Goal: Information Seeking & Learning: Find specific fact

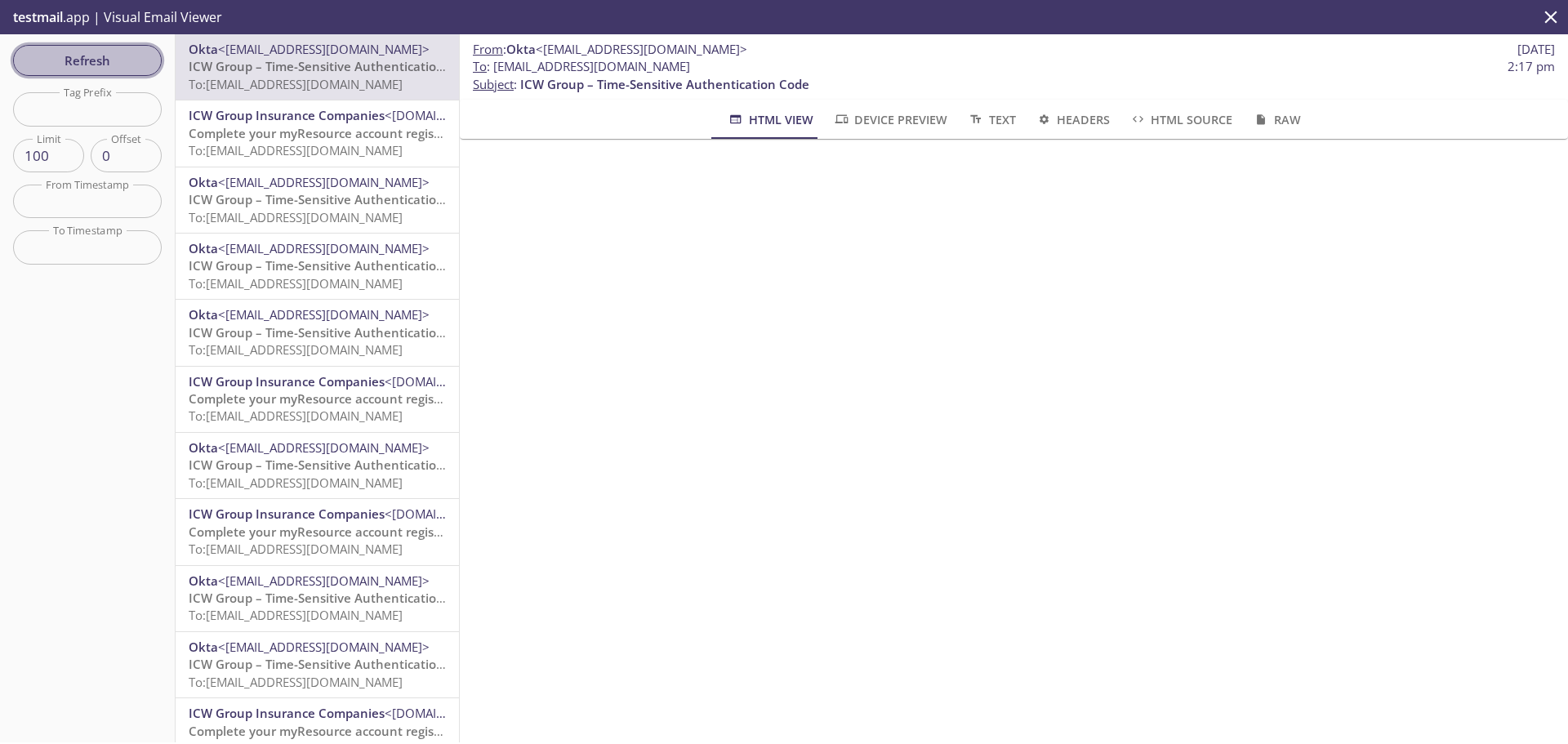
click at [121, 62] on span "Refresh" at bounding box center [87, 61] width 122 height 21
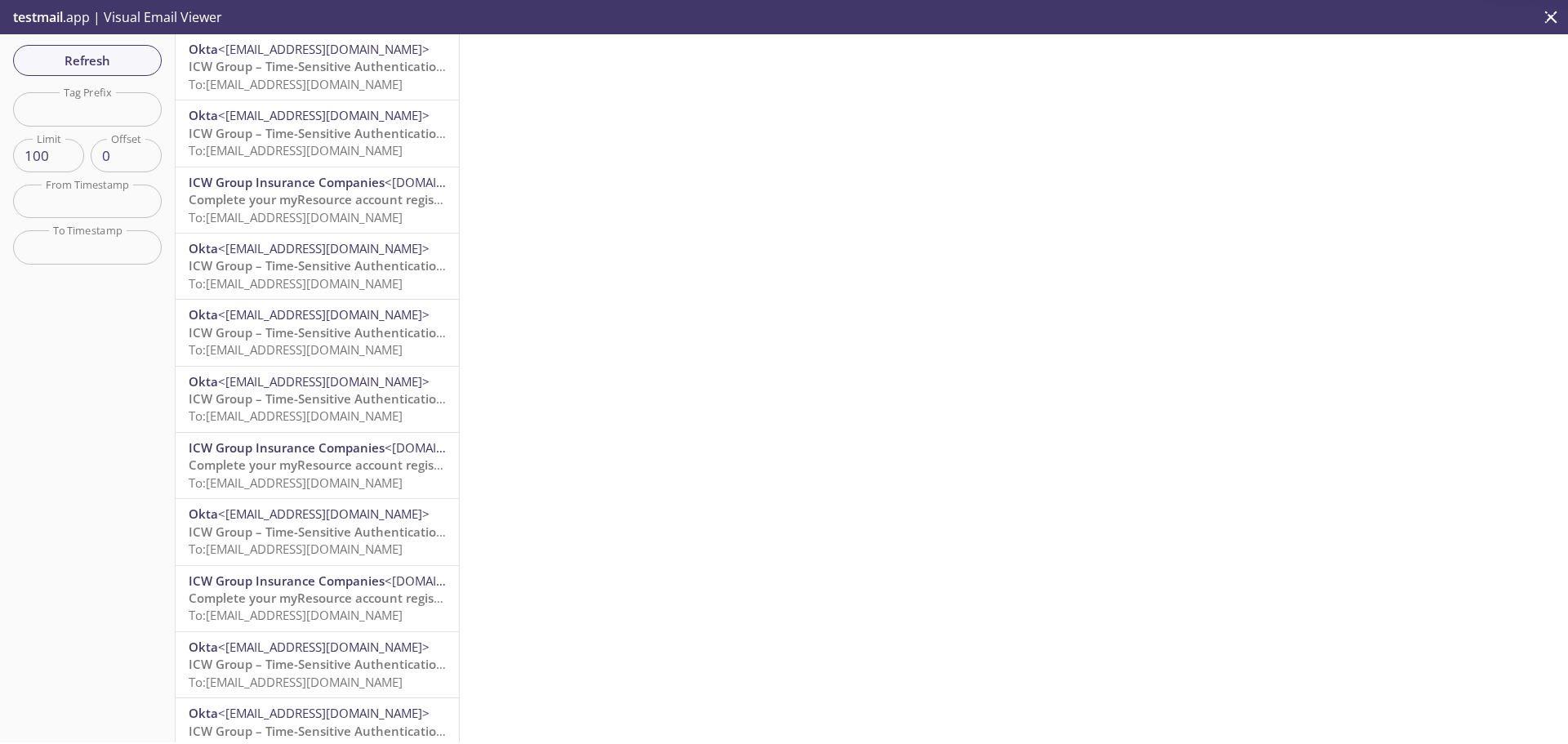
click at [316, 72] on span "ICW Group – Time-Sensitive Authentication Code" at bounding box center [333, 66] width 289 height 16
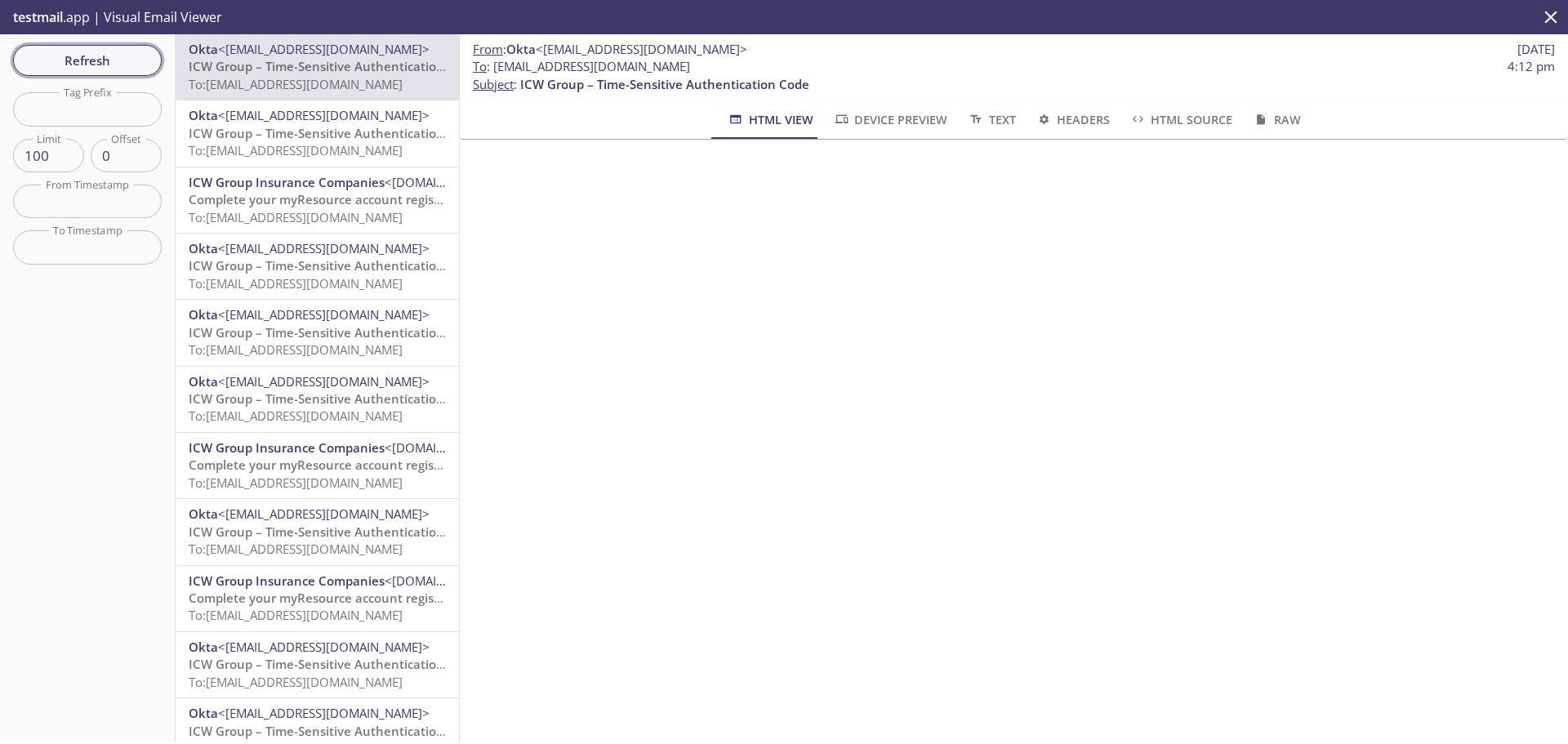
click at [137, 62] on span "Refresh" at bounding box center [87, 61] width 122 height 21
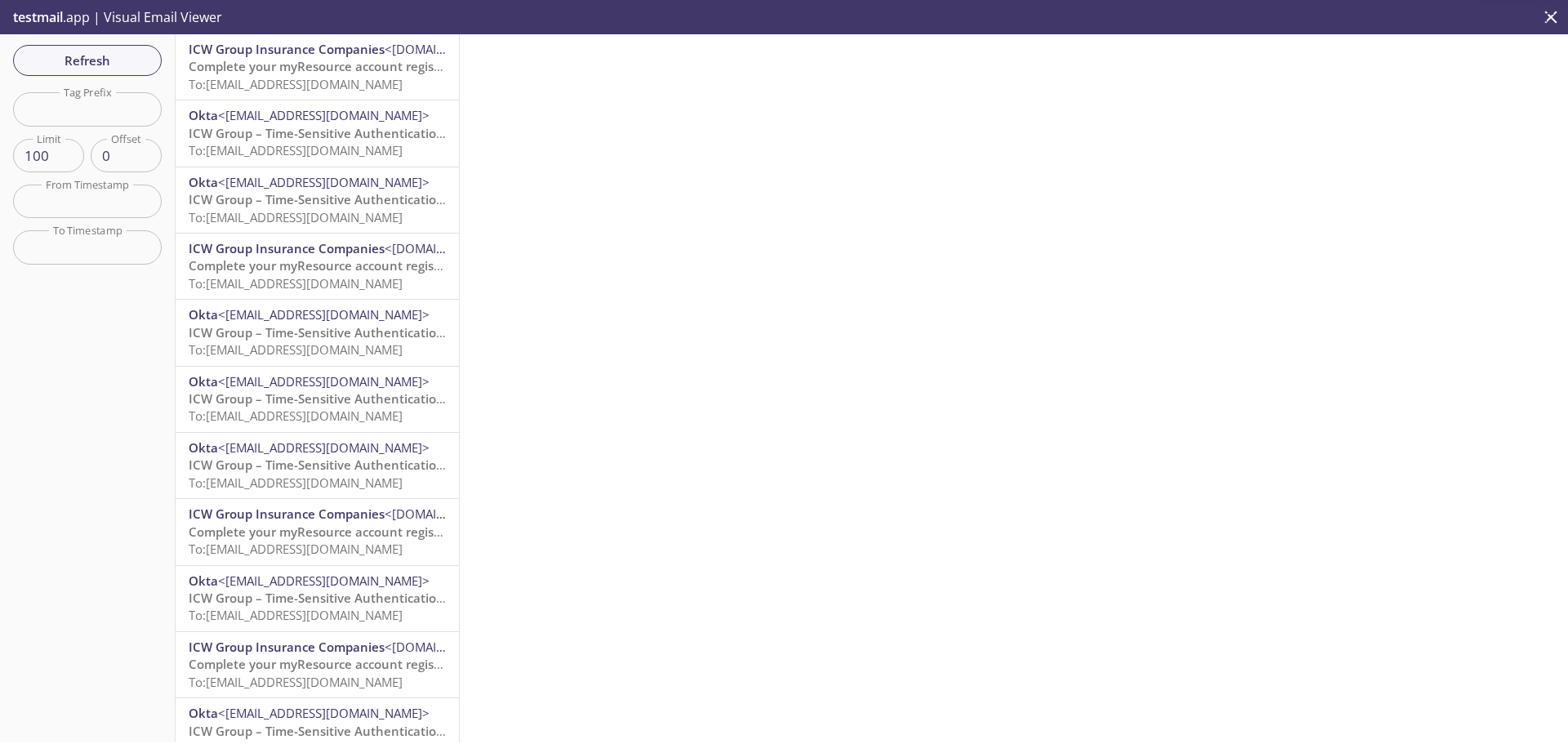
click at [323, 79] on span "To: [EMAIL_ADDRESS][DOMAIN_NAME]" at bounding box center [296, 84] width 214 height 16
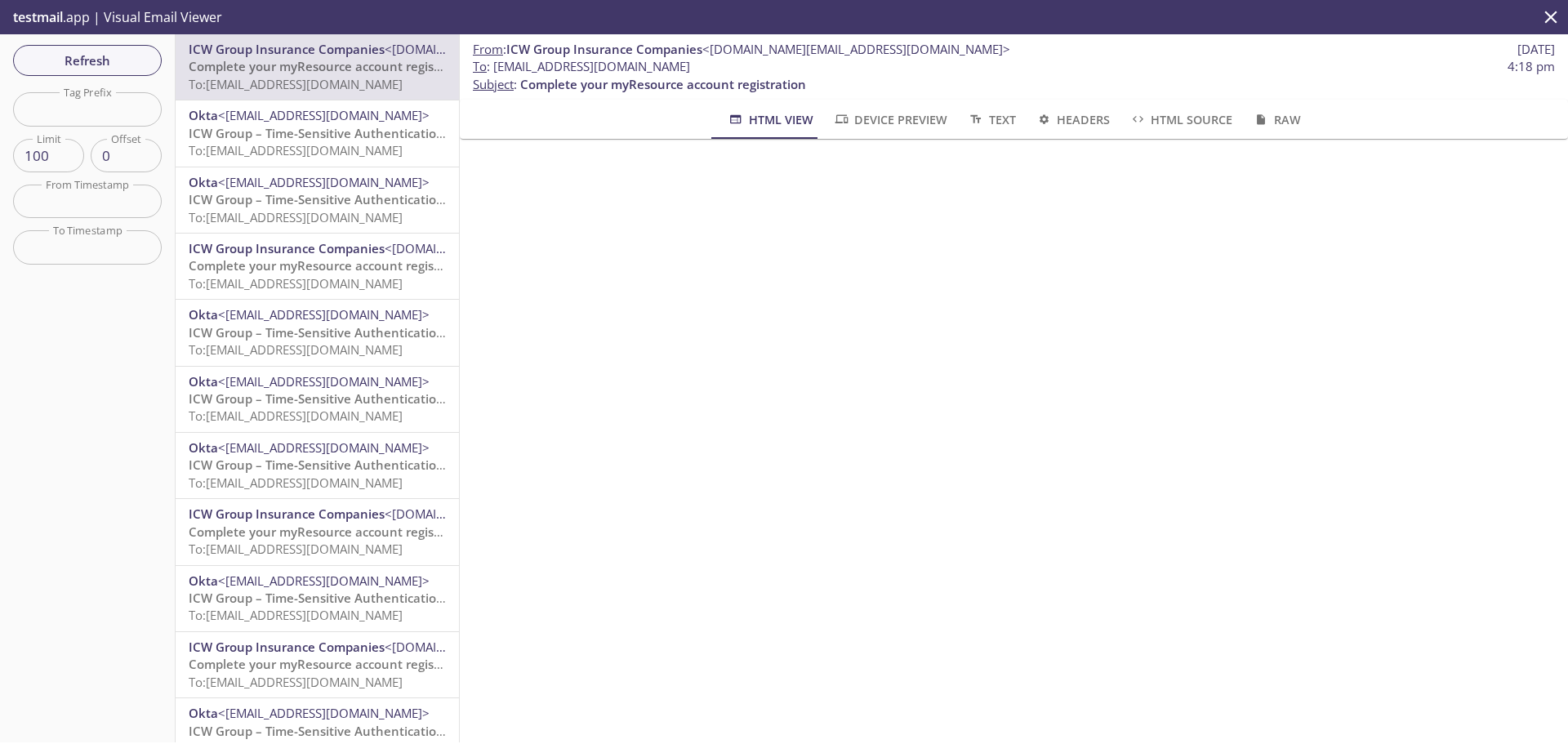
click at [128, 42] on div "Refresh Filters Tag Prefix Tag Prefix Limit 100 Limit Offset 0 Offset From Time…" at bounding box center [88, 388] width 176 height 708
click at [128, 71] on button "Refresh" at bounding box center [88, 60] width 148 height 31
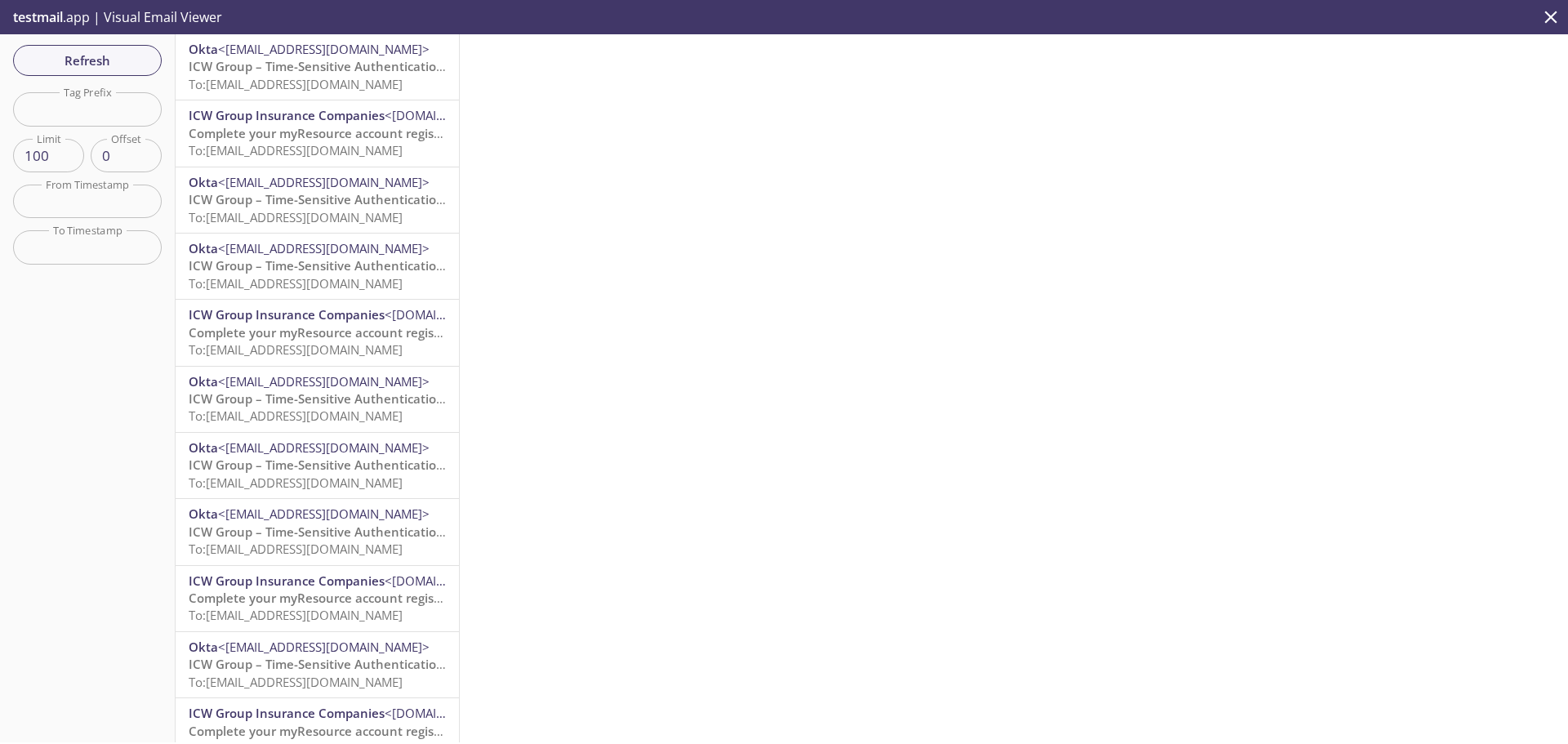
click at [369, 82] on span "To: [EMAIL_ADDRESS][DOMAIN_NAME]" at bounding box center [296, 84] width 214 height 16
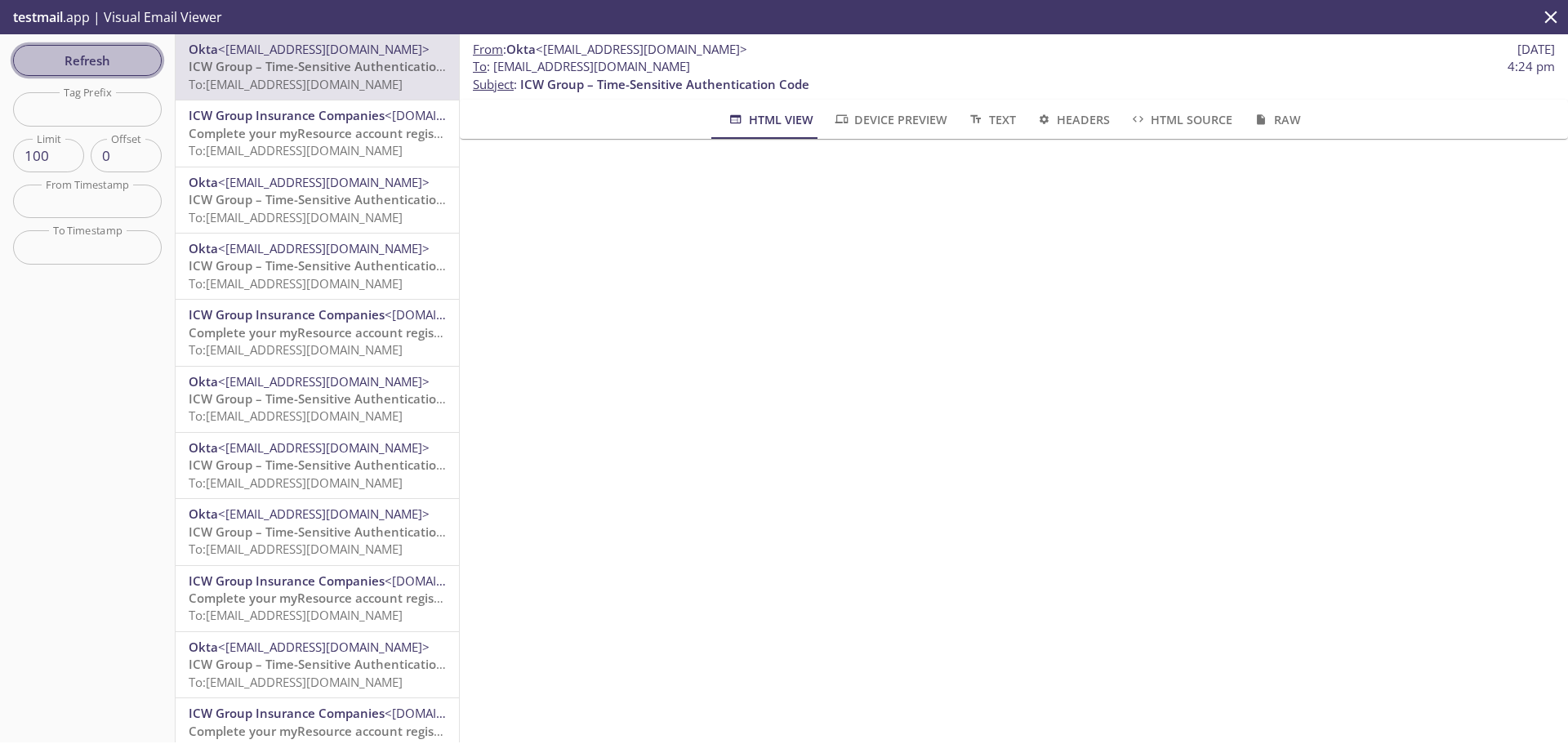
click at [41, 63] on span "Refresh" at bounding box center [87, 61] width 122 height 21
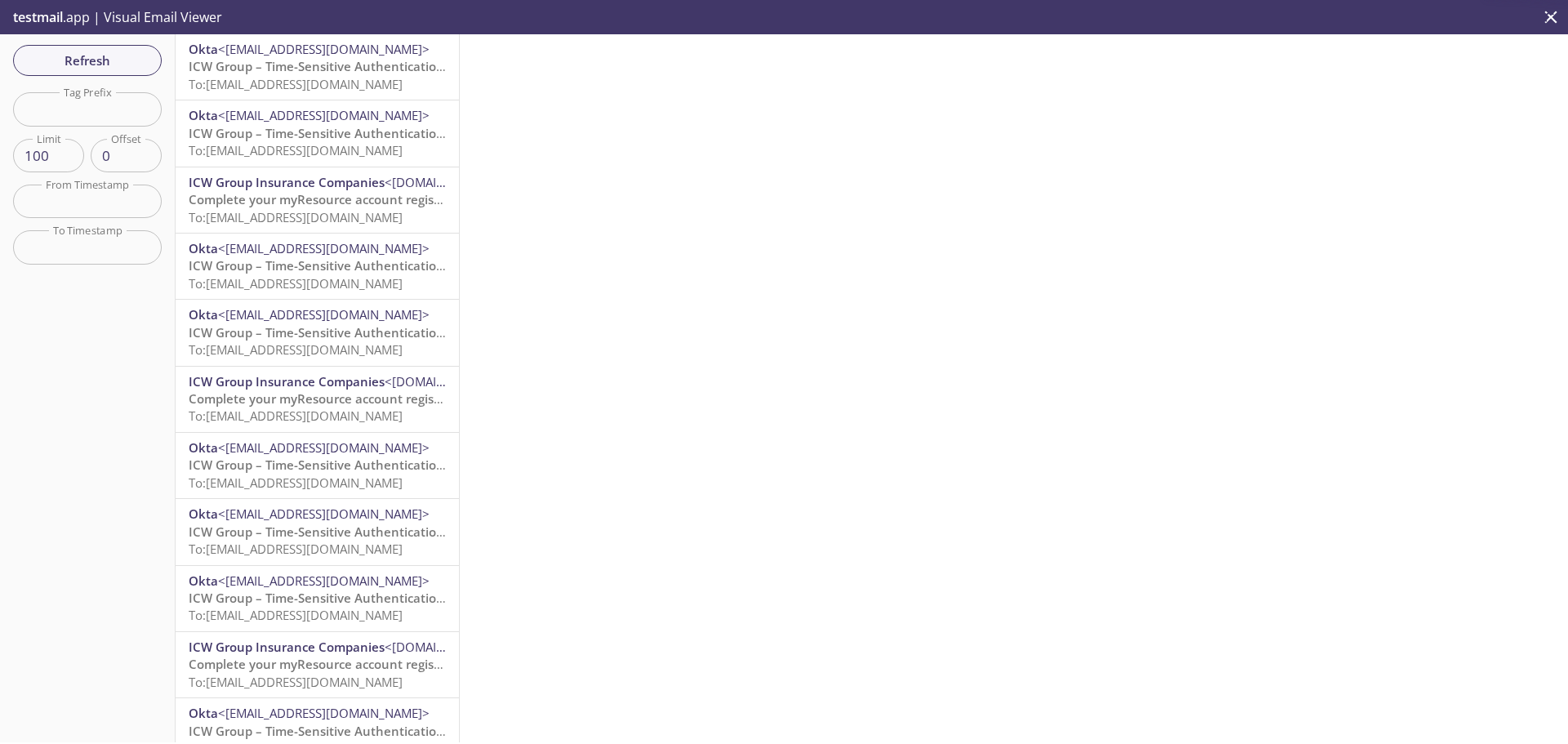
click at [279, 63] on span "ICW Group – Time-Sensitive Authentication Code" at bounding box center [333, 66] width 289 height 16
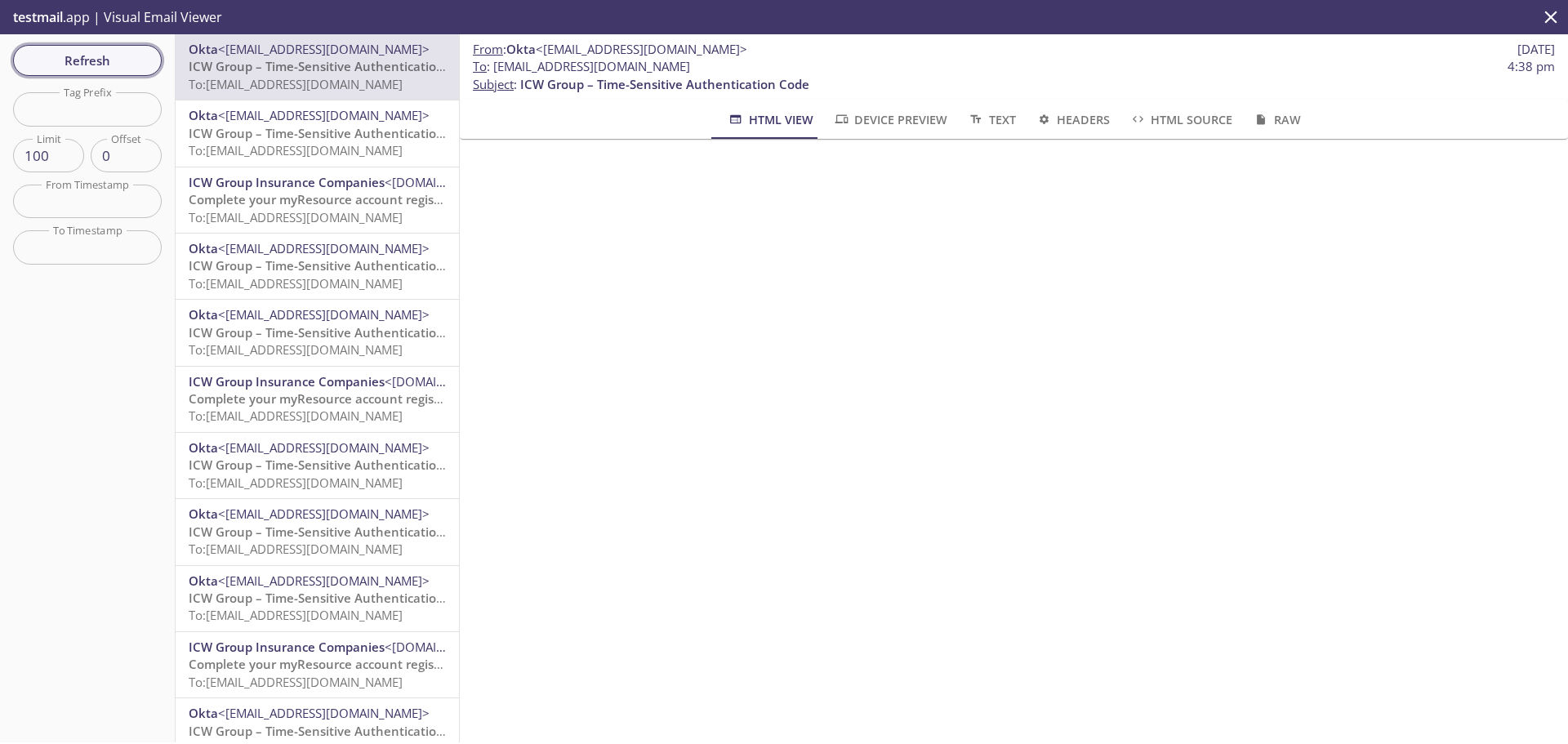
click at [110, 65] on span "Refresh" at bounding box center [87, 61] width 122 height 21
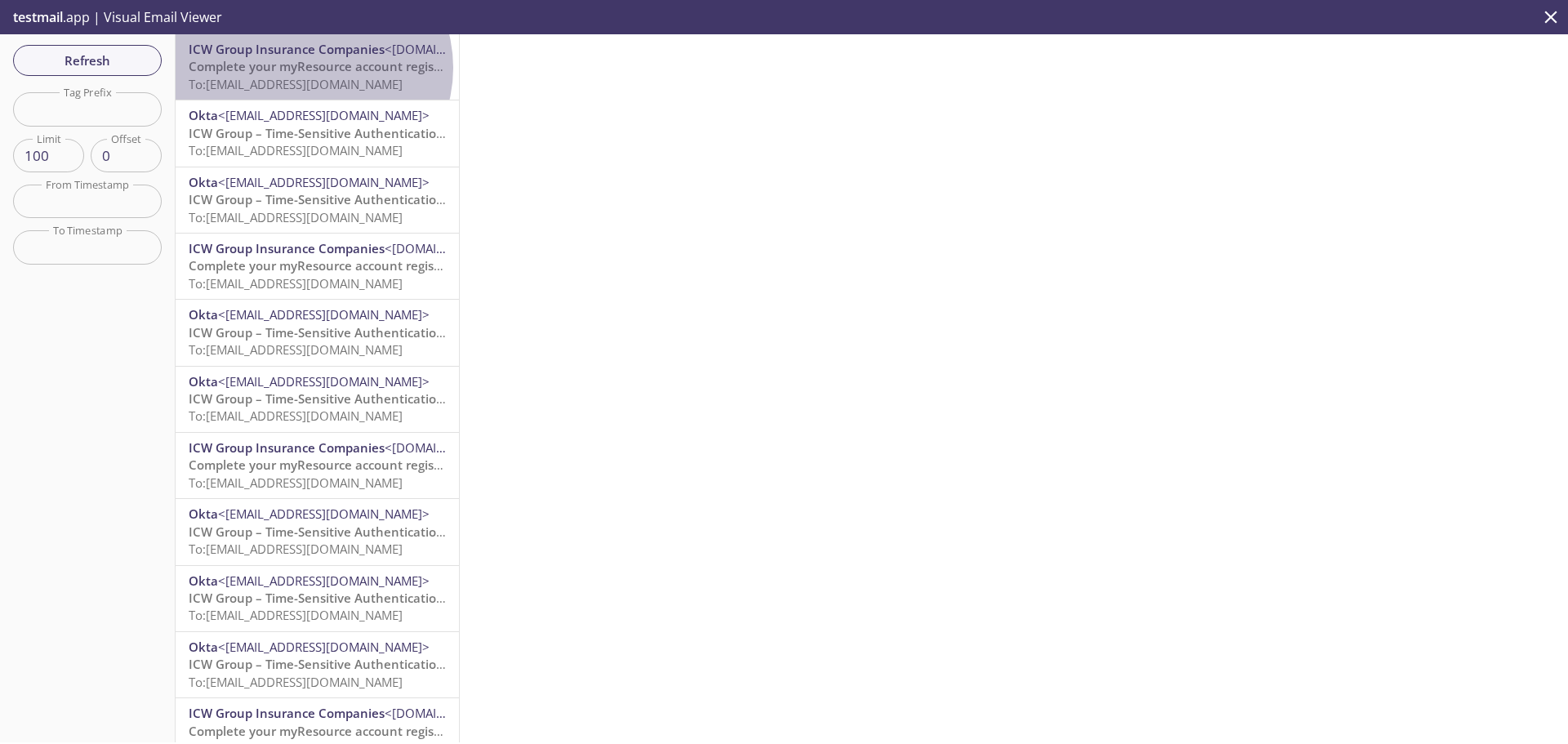
click at [312, 68] on span "Complete your myResource account registration" at bounding box center [331, 66] width 286 height 16
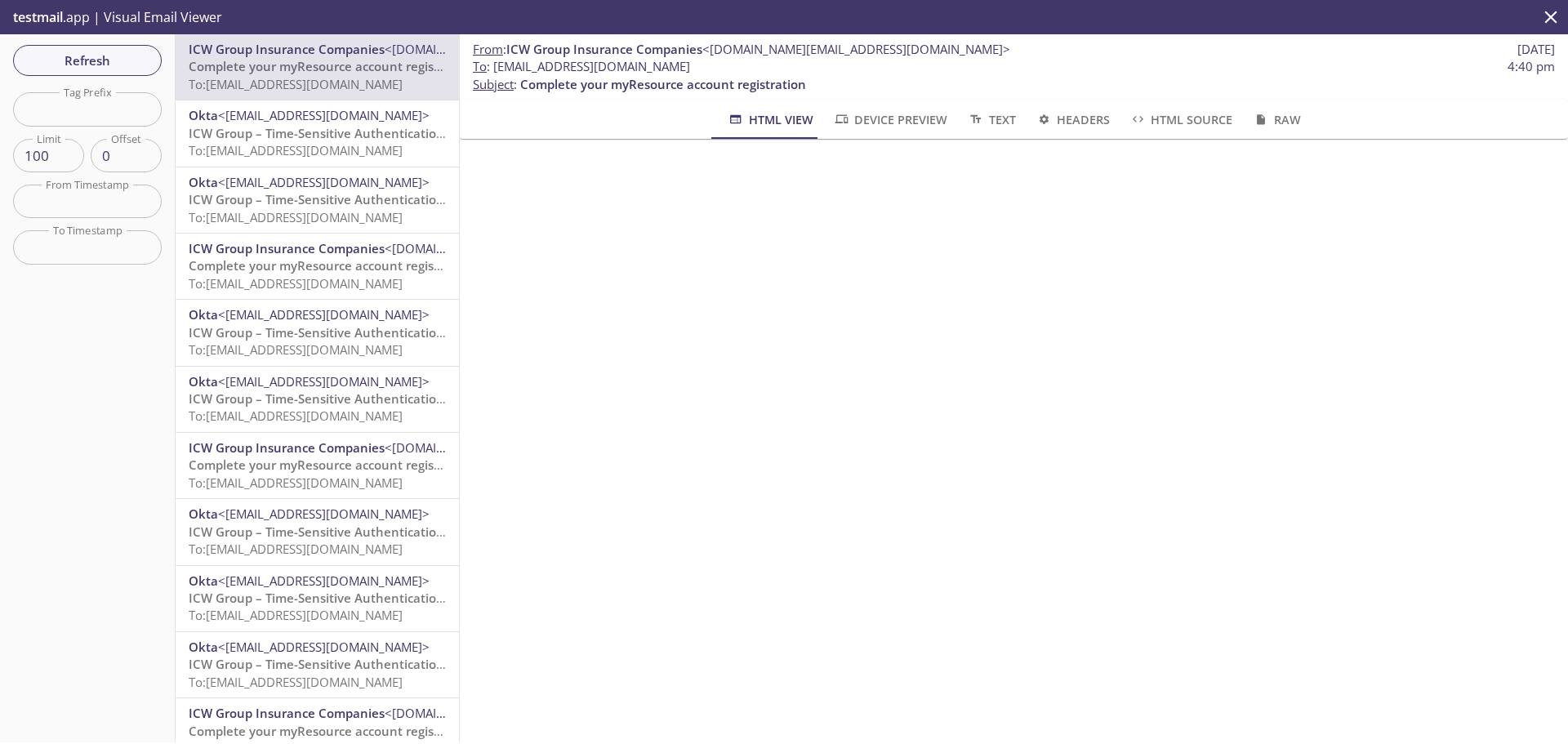
click at [690, 63] on span "To : [EMAIL_ADDRESS][DOMAIN_NAME]" at bounding box center [581, 66] width 217 height 17
click at [690, 69] on span "To : [EMAIL_ADDRESS][DOMAIN_NAME]" at bounding box center [581, 66] width 217 height 17
drag, startPoint x: 765, startPoint y: 66, endPoint x: 496, endPoint y: 71, distance: 269.0
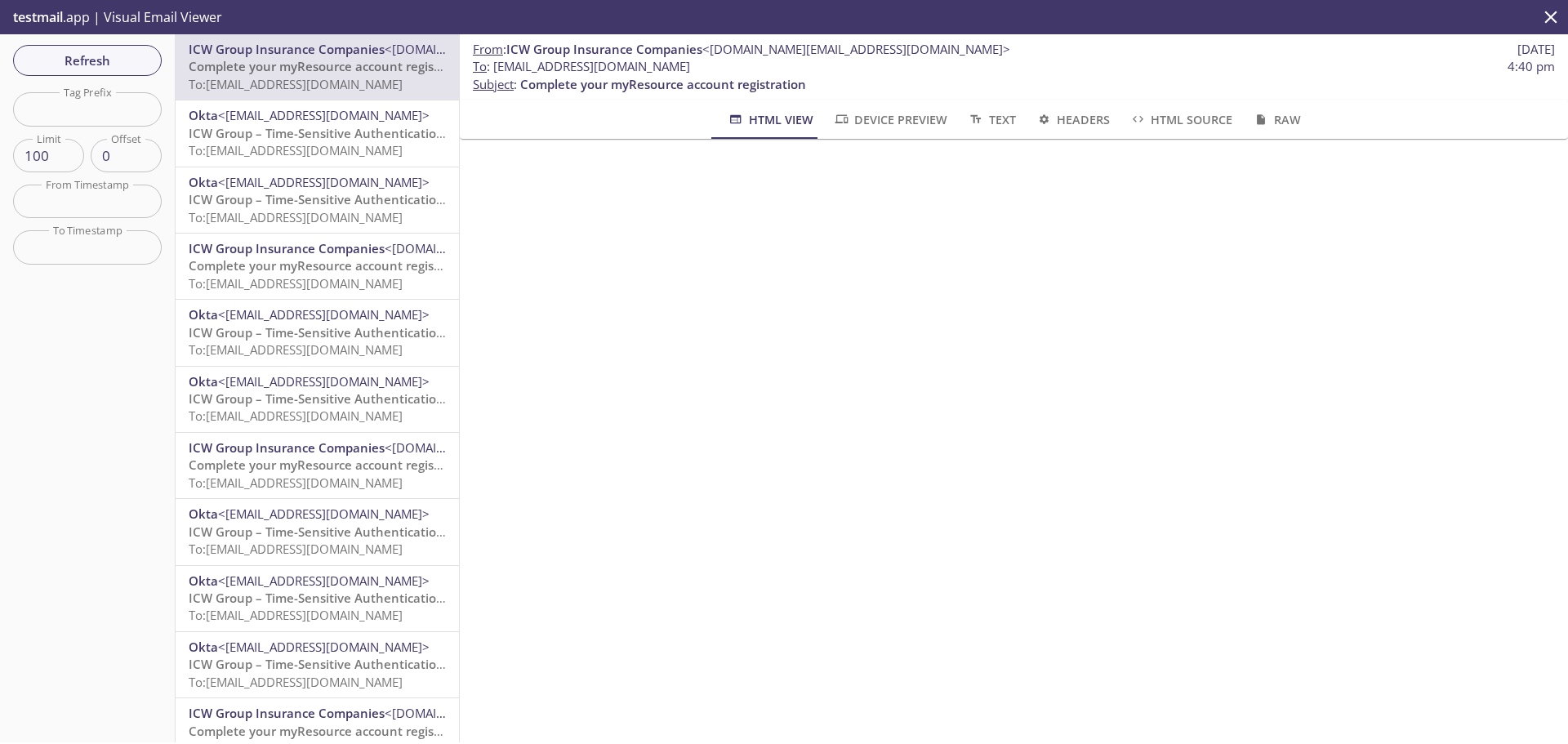
click at [496, 71] on span "To : [EMAIL_ADDRESS][DOMAIN_NAME] 4:40 pm" at bounding box center [1014, 66] width 1082 height 17
copy span "[EMAIL_ADDRESS][DOMAIN_NAME]"
click at [86, 61] on span "Refresh" at bounding box center [87, 61] width 122 height 21
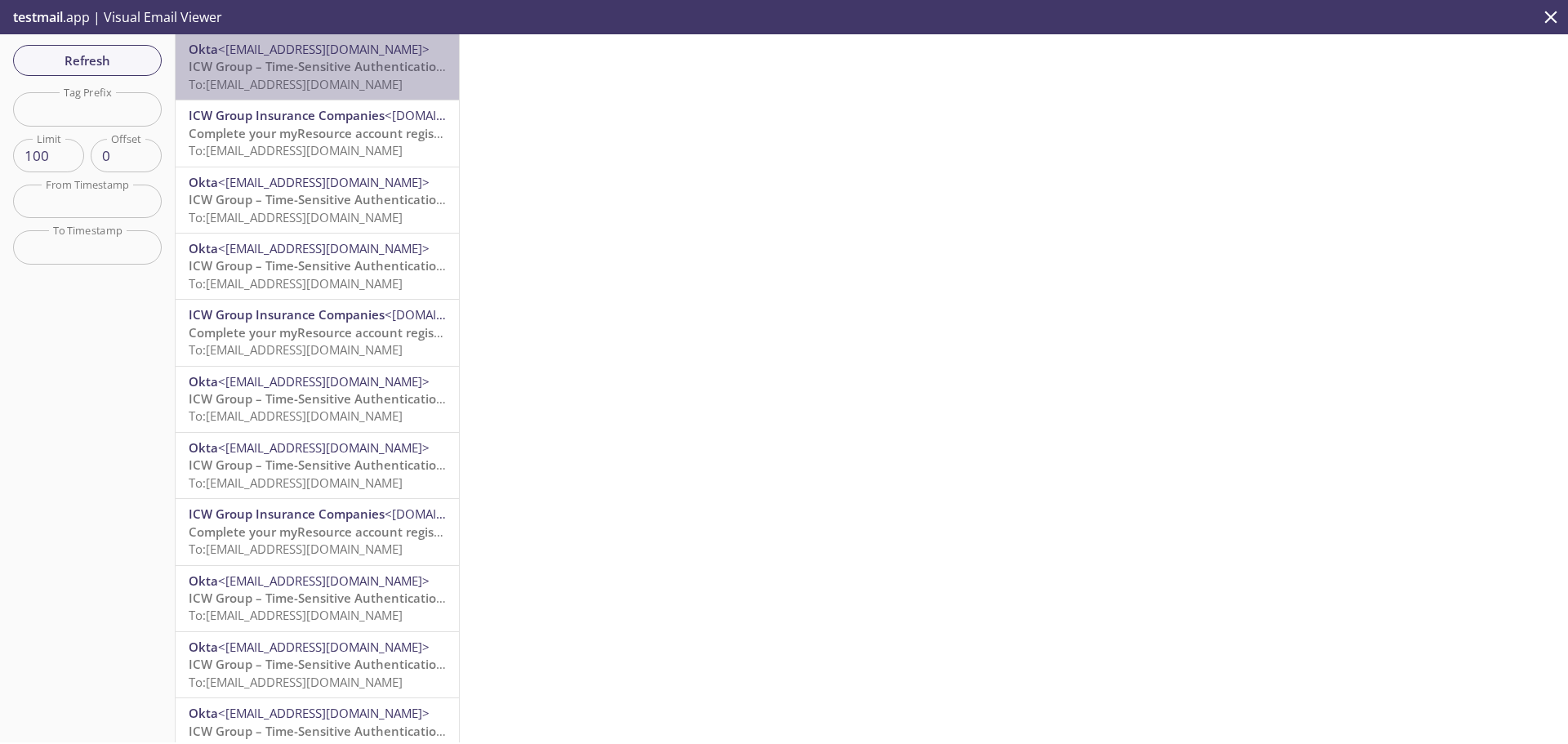
drag, startPoint x: 359, startPoint y: 69, endPoint x: 399, endPoint y: 78, distance: 41.0
click at [359, 70] on span "ICW Group – Time-Sensitive Authentication Code" at bounding box center [333, 66] width 289 height 16
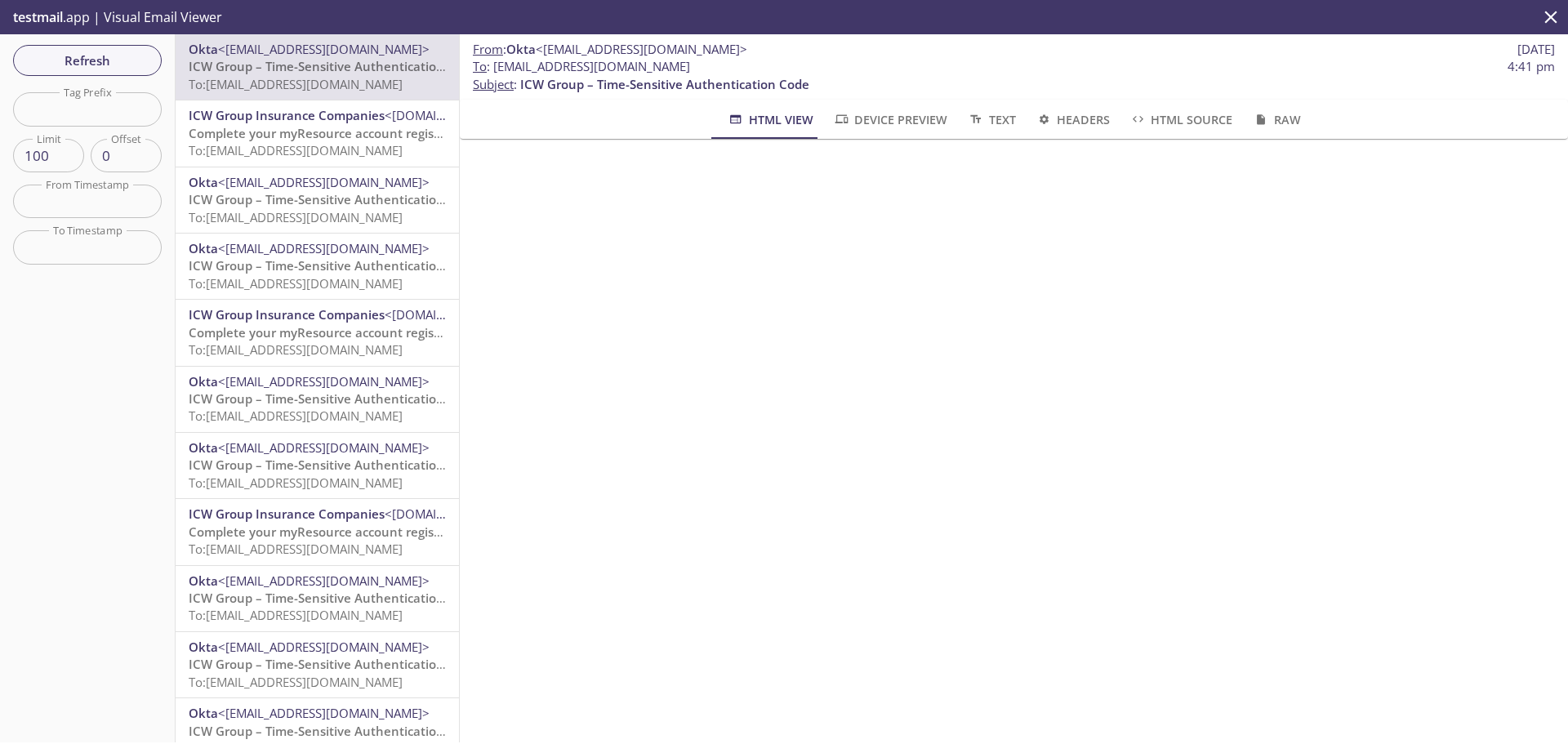
drag, startPoint x: 766, startPoint y: 64, endPoint x: 495, endPoint y: 65, distance: 271.0
click at [495, 65] on span "To : [EMAIL_ADDRESS][DOMAIN_NAME] 4:41 pm" at bounding box center [1014, 66] width 1082 height 17
copy span "[EMAIL_ADDRESS][DOMAIN_NAME]"
